Goal: Task Accomplishment & Management: Use online tool/utility

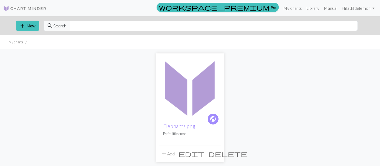
click at [191, 89] on img at bounding box center [190, 87] width 62 height 62
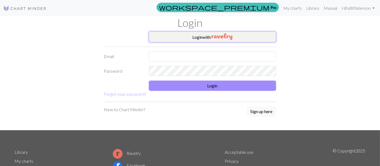
click at [202, 41] on button "Login with" at bounding box center [212, 36] width 127 height 11
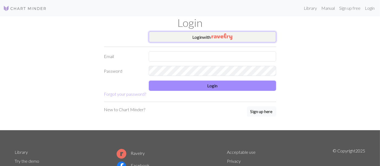
click at [204, 37] on button "Login with" at bounding box center [212, 36] width 127 height 11
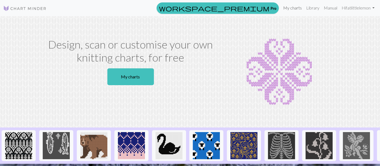
click at [287, 8] on link "My charts" at bounding box center [292, 7] width 23 height 11
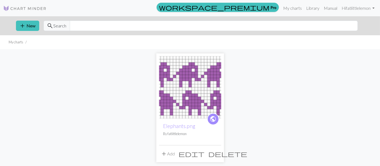
click at [196, 85] on img at bounding box center [190, 87] width 62 height 62
